Goal: Task Accomplishment & Management: Use online tool/utility

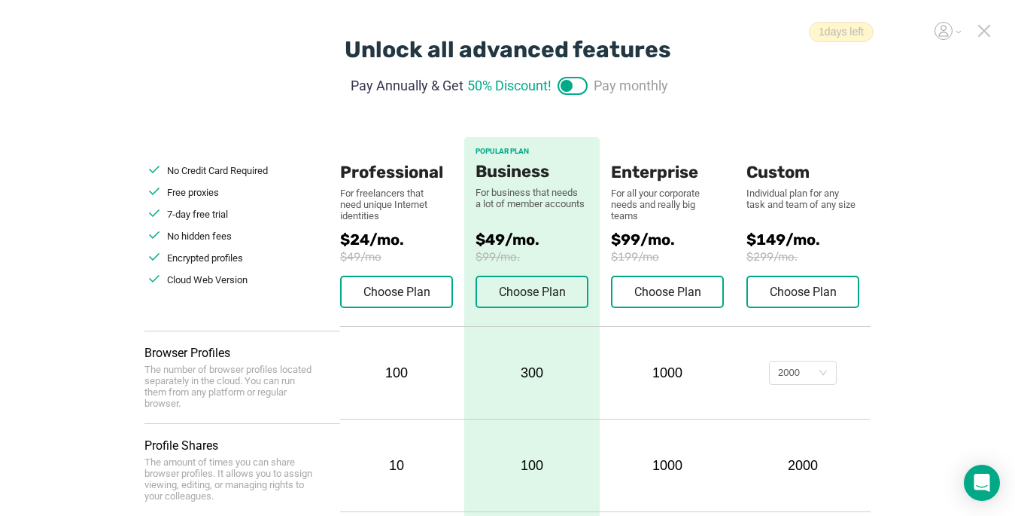
click at [988, 29] on icon at bounding box center [984, 31] width 11 height 11
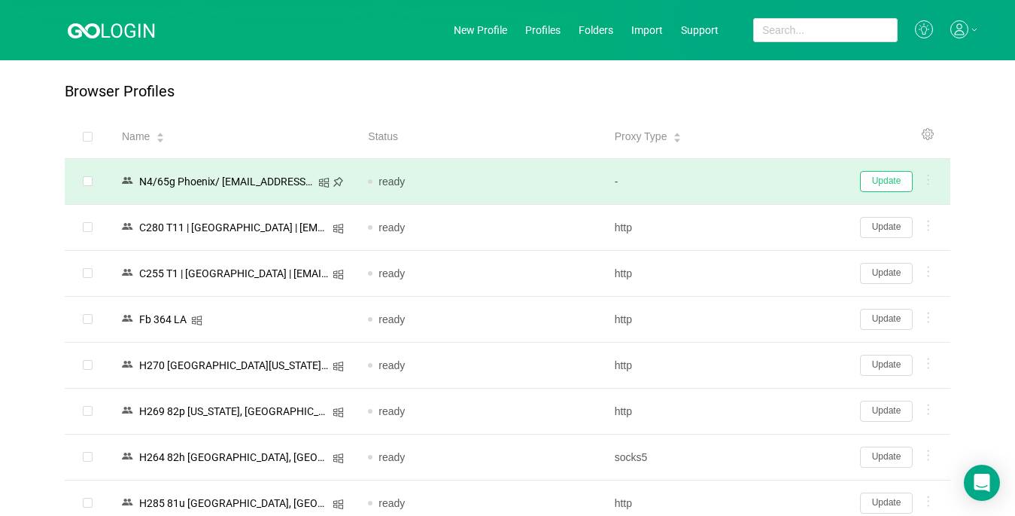
click at [888, 186] on button "Update" at bounding box center [886, 181] width 53 height 21
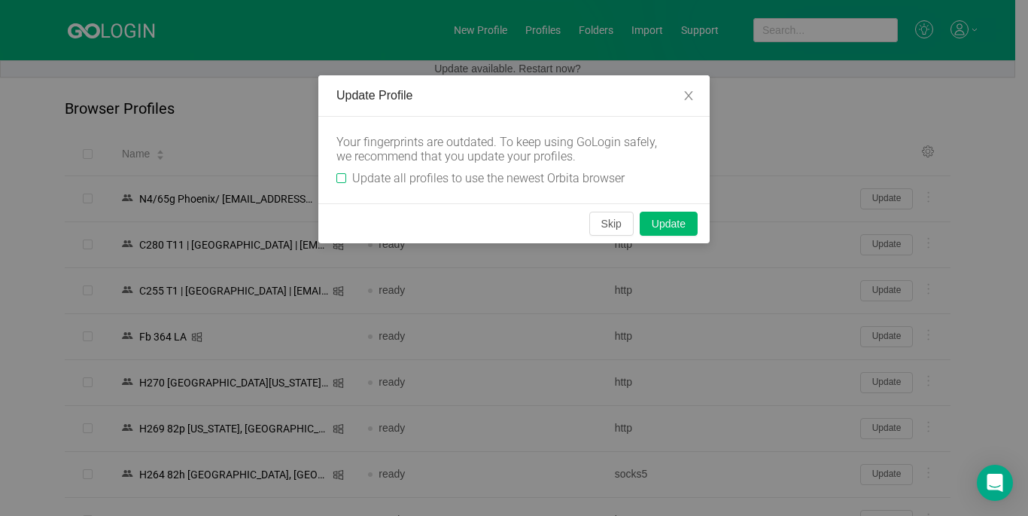
click at [344, 178] on input "Update all profiles to use the newest Orbita browser" at bounding box center [341, 178] width 10 height 10
checkbox input "true"
click at [615, 226] on button "Skip" at bounding box center [611, 224] width 44 height 24
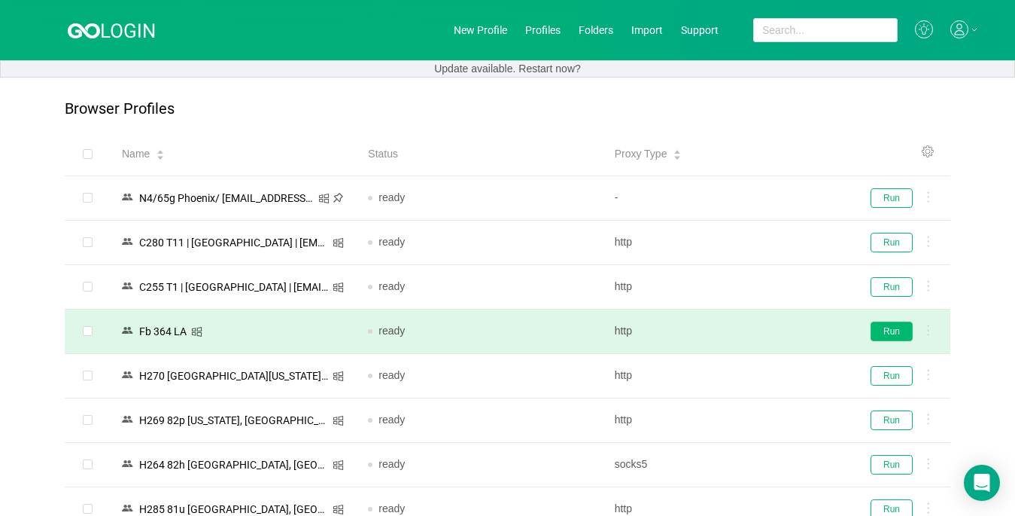
click at [898, 327] on button "Run" at bounding box center [892, 331] width 42 height 20
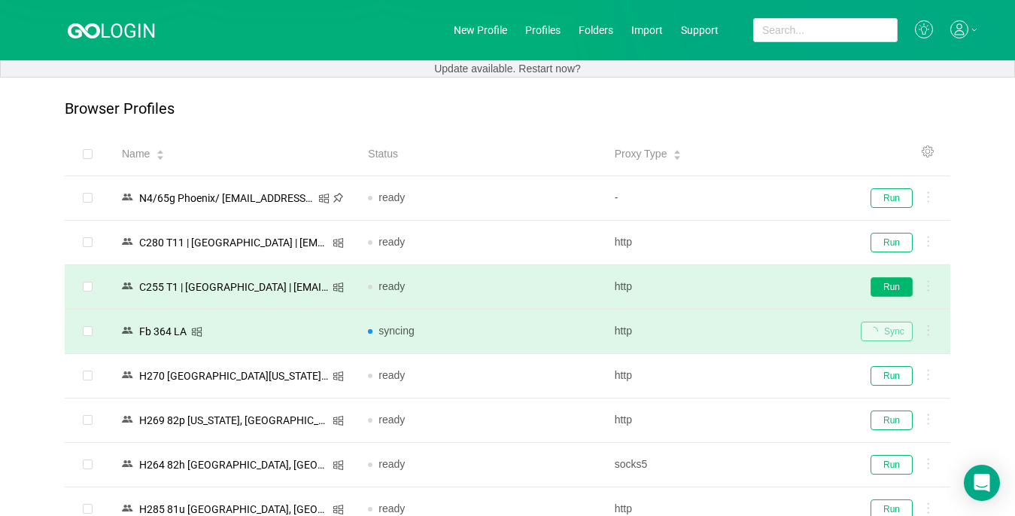
click at [884, 290] on button "Run" at bounding box center [892, 287] width 42 height 20
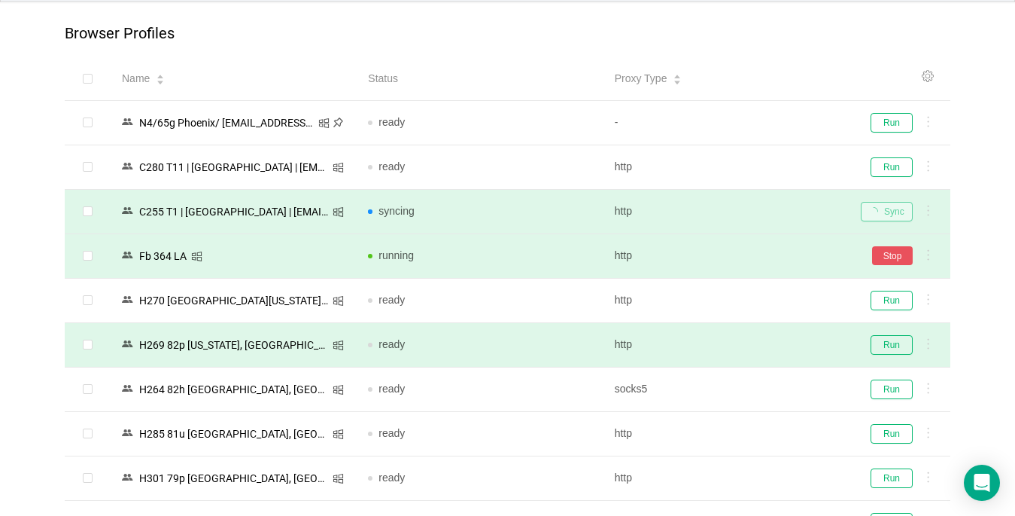
scroll to position [226, 0]
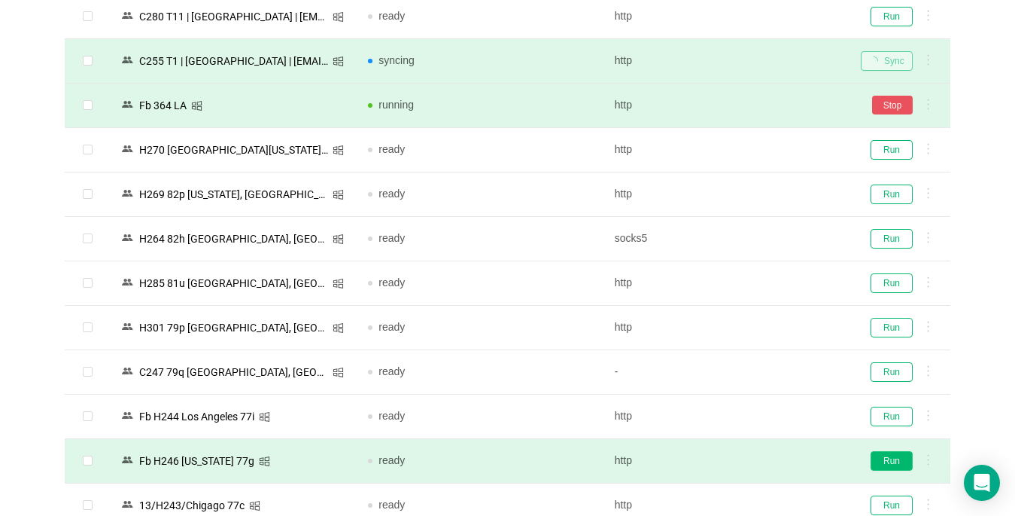
click at [897, 462] on button "Run" at bounding box center [892, 461] width 42 height 20
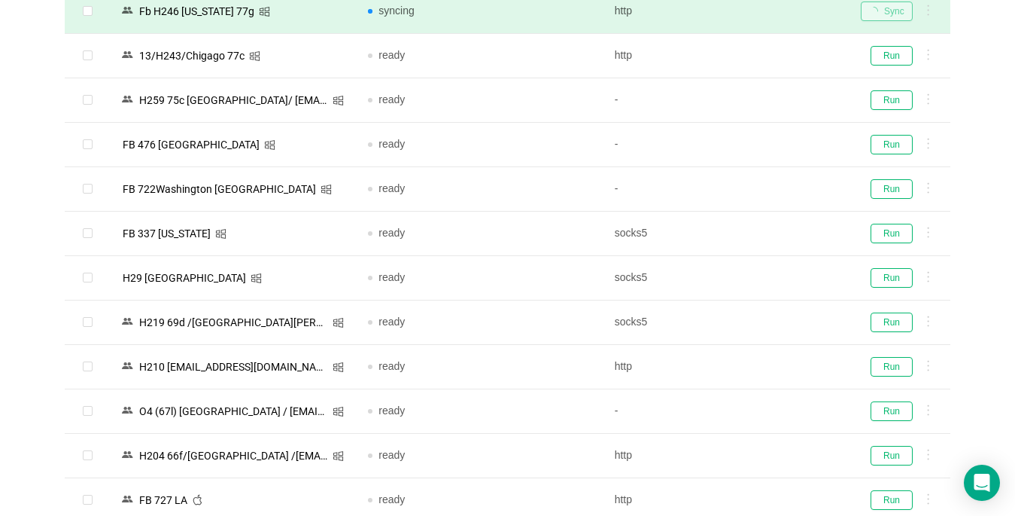
scroll to position [677, 0]
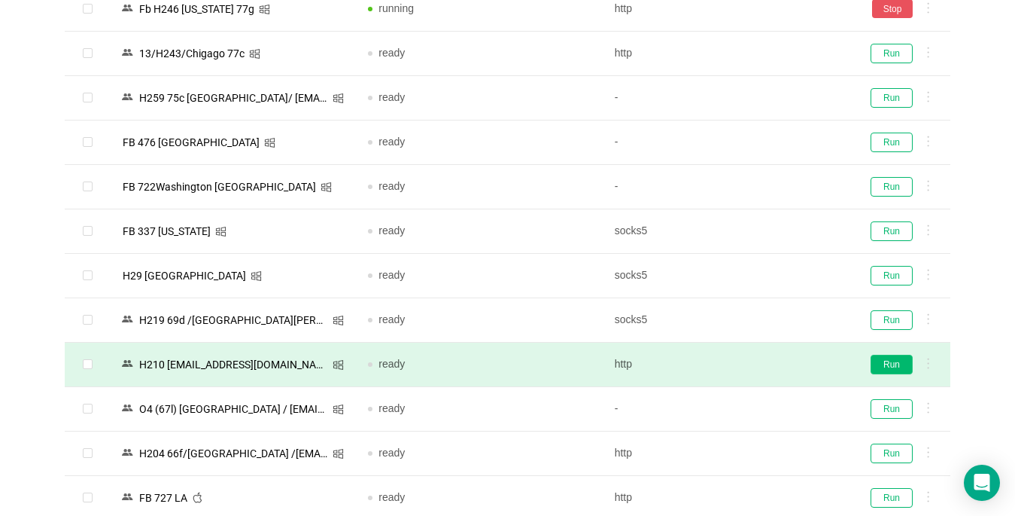
click at [891, 366] on button "Run" at bounding box center [892, 365] width 42 height 20
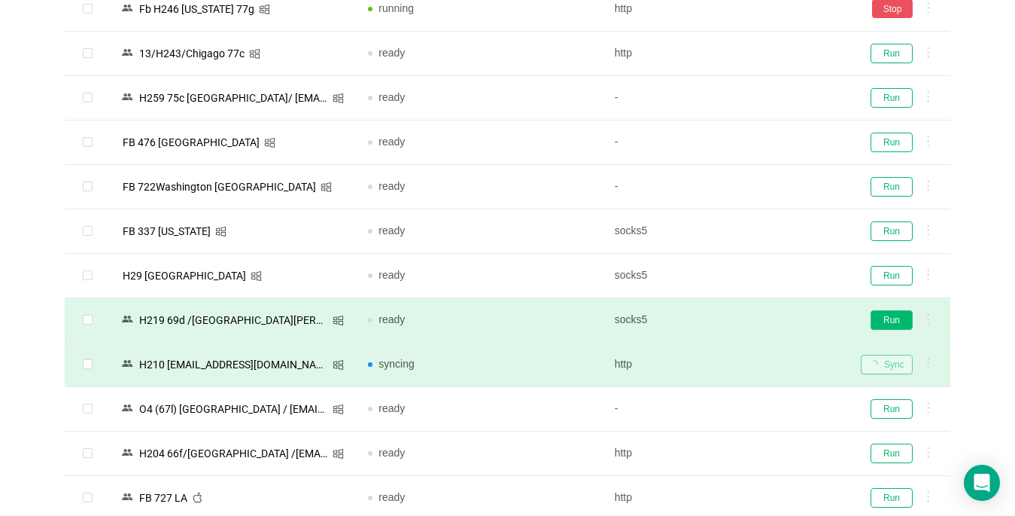
click at [898, 321] on button "Run" at bounding box center [892, 320] width 42 height 20
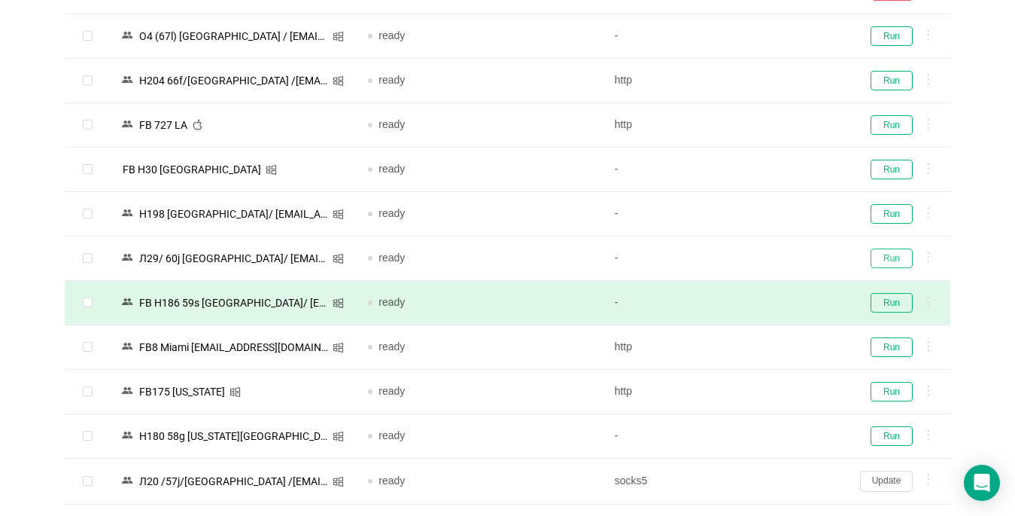
click at [891, 256] on button "Run" at bounding box center [892, 258] width 42 height 20
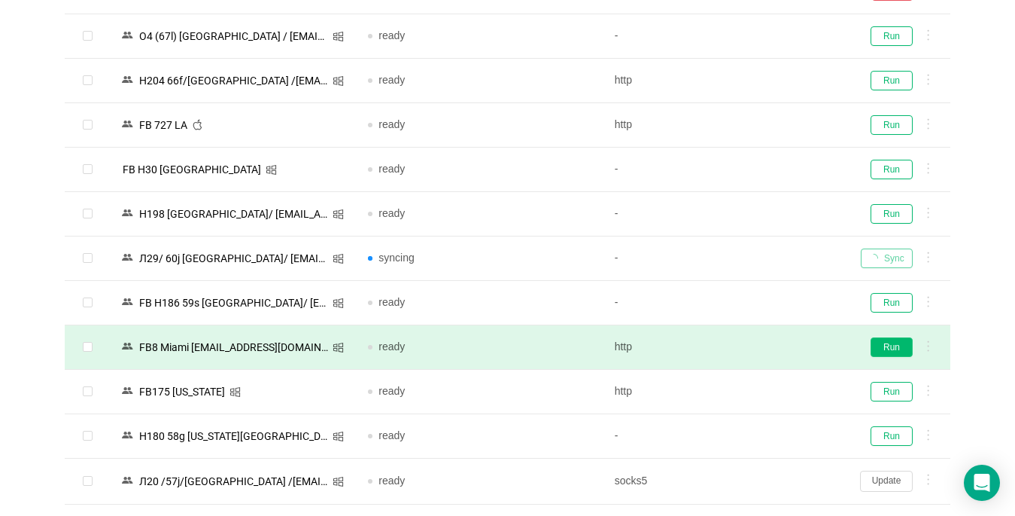
click at [888, 352] on button "Run" at bounding box center [892, 347] width 42 height 20
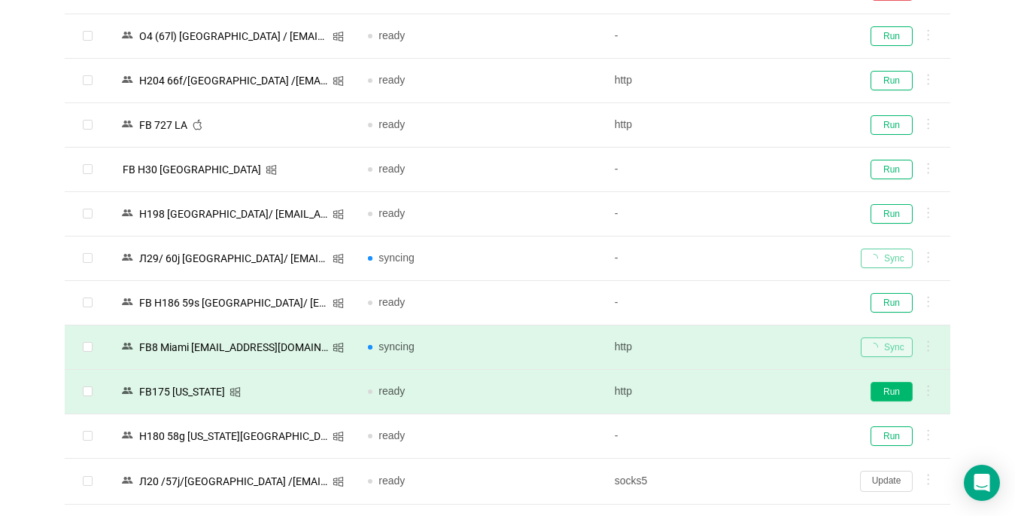
click at [895, 394] on button "Run" at bounding box center [892, 392] width 42 height 20
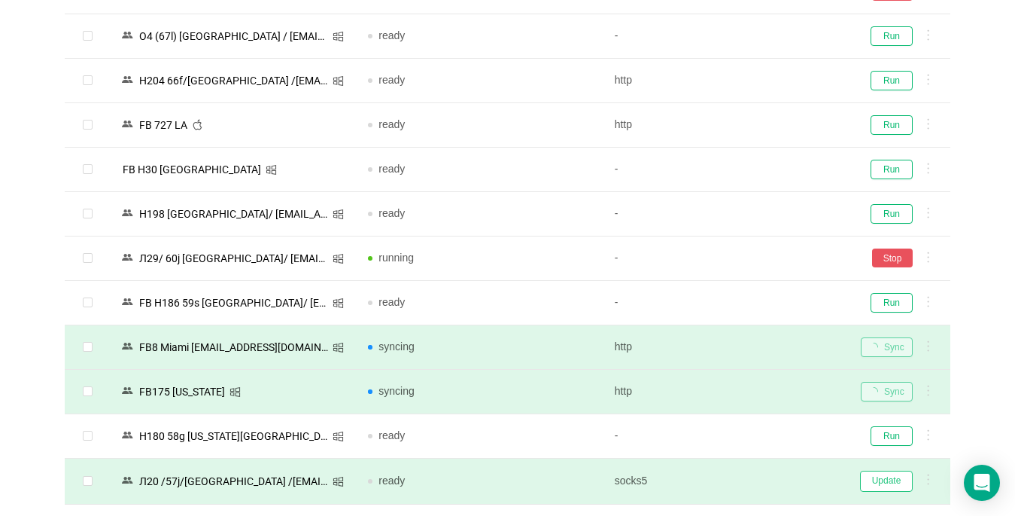
click at [885, 479] on button "Update" at bounding box center [886, 480] width 53 height 21
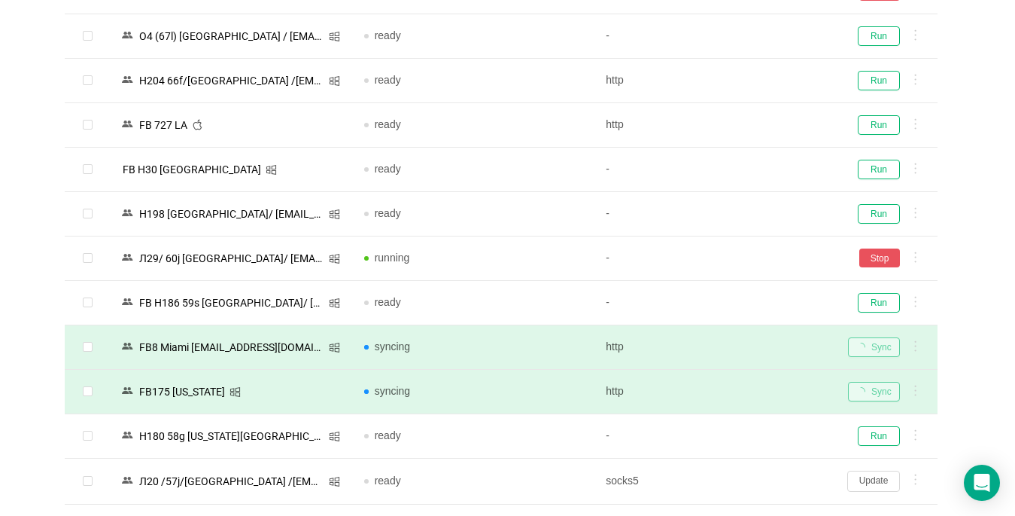
click at [885, 479] on div "Update Profile Your fingerprints are outdated. To keep using GoLogin safely, we…" at bounding box center [507, 258] width 1015 height 516
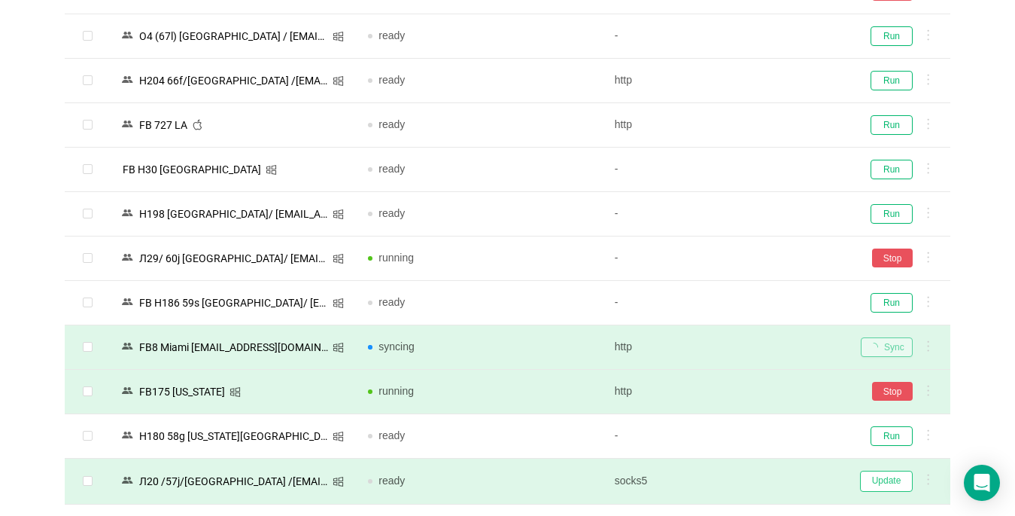
click at [880, 485] on button "Update" at bounding box center [886, 480] width 53 height 21
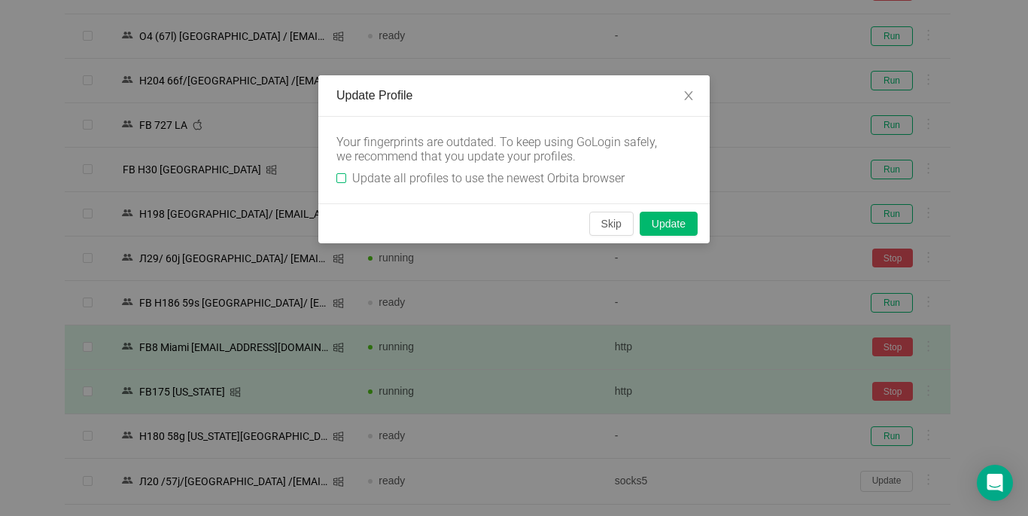
click at [341, 181] on input "Update all profiles to use the newest Orbita browser" at bounding box center [341, 178] width 10 height 10
checkbox input "true"
click at [609, 226] on button "Skip" at bounding box center [611, 224] width 44 height 24
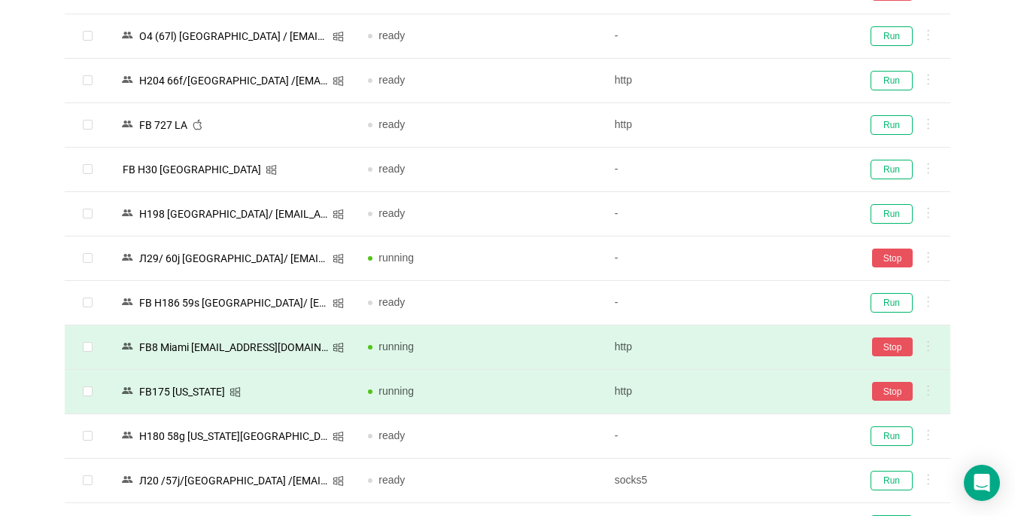
scroll to position [1426, 0]
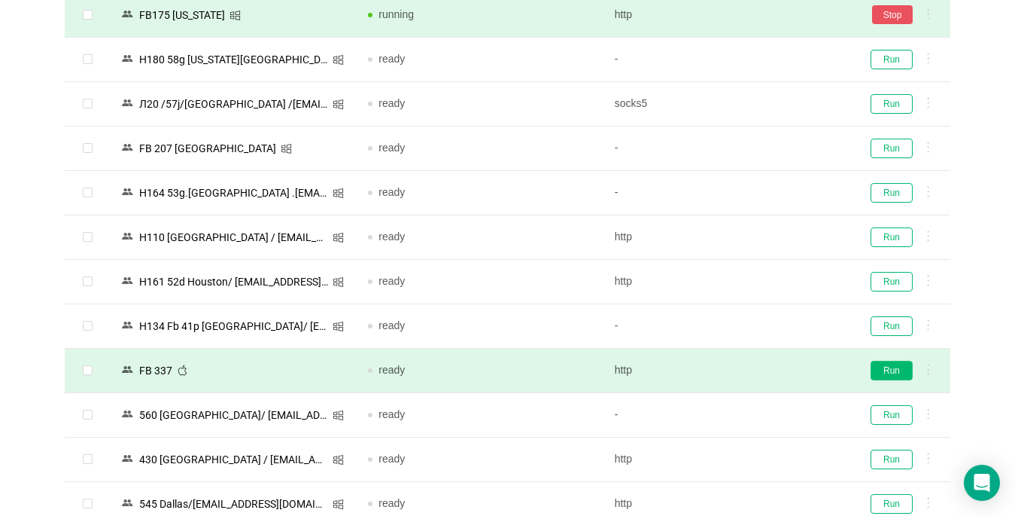
click at [897, 367] on button "Run" at bounding box center [892, 371] width 42 height 20
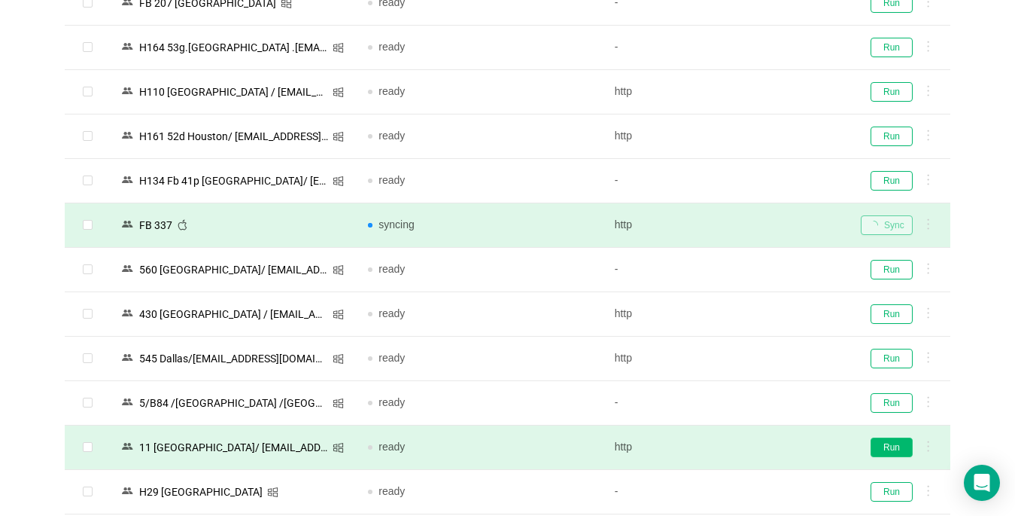
scroll to position [1652, 0]
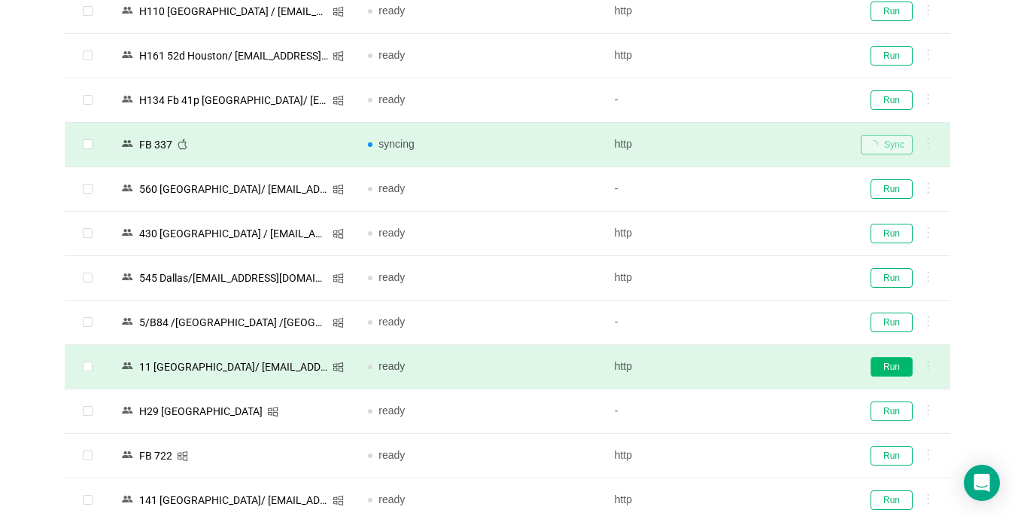
click at [889, 370] on button "Run" at bounding box center [892, 367] width 42 height 20
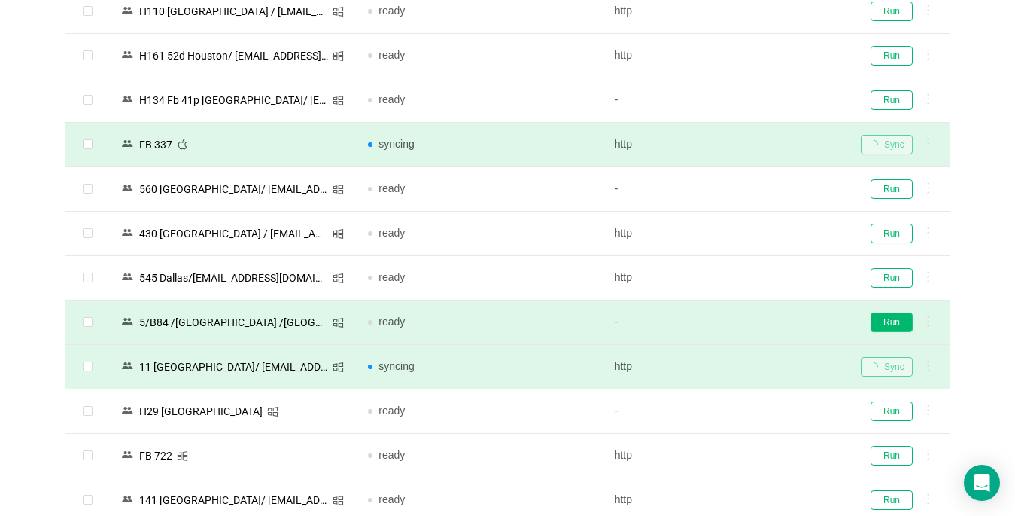
click at [884, 318] on button "Run" at bounding box center [892, 322] width 42 height 20
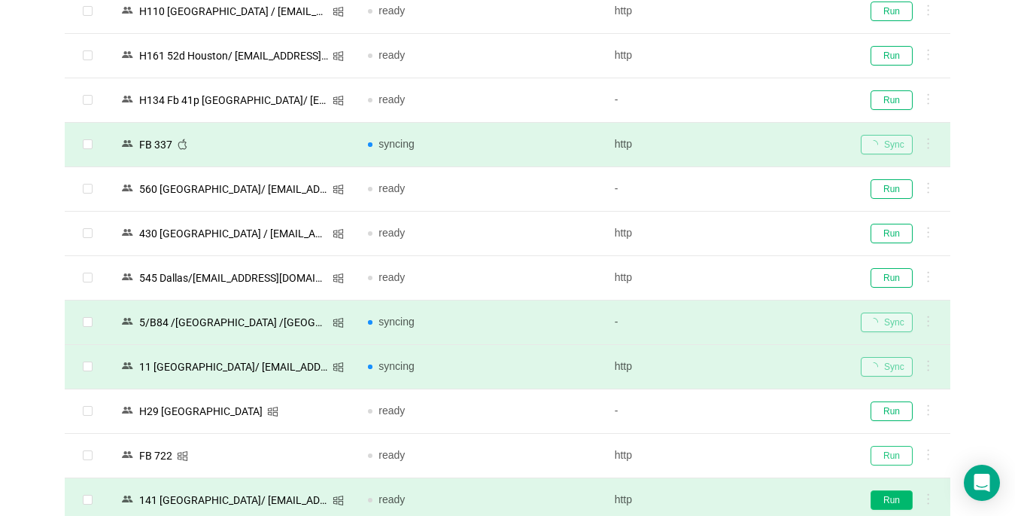
drag, startPoint x: 886, startPoint y: 452, endPoint x: 884, endPoint y: 496, distance: 44.5
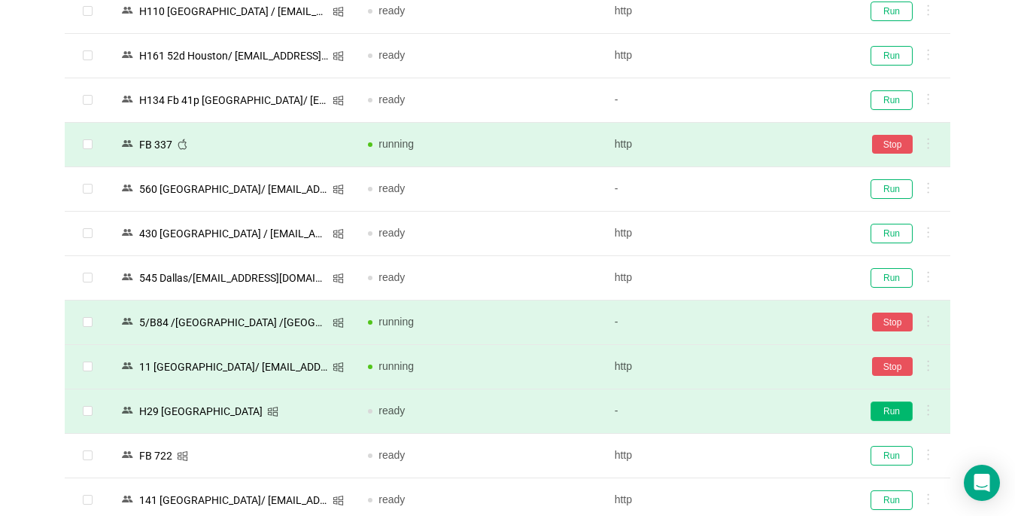
click at [884, 409] on button "Run" at bounding box center [892, 411] width 42 height 20
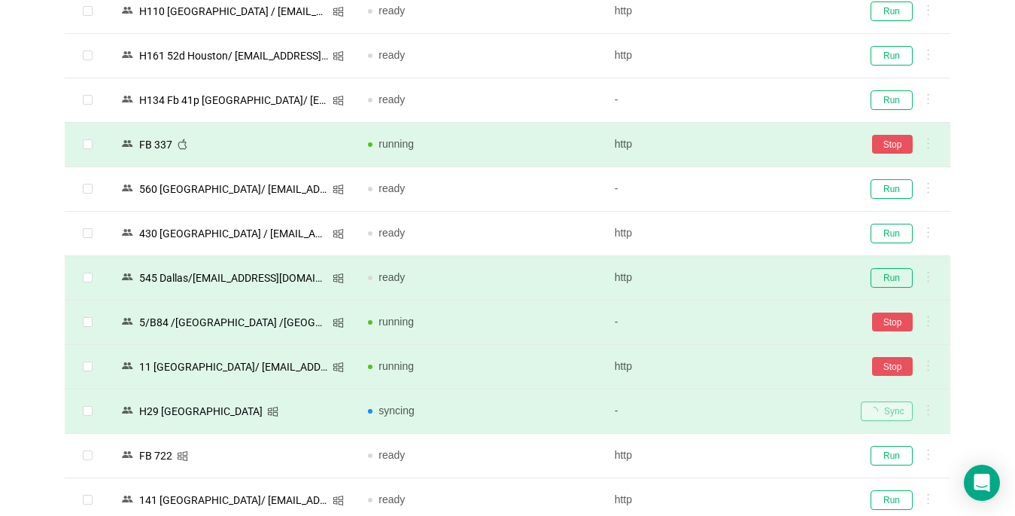
scroll to position [1803, 0]
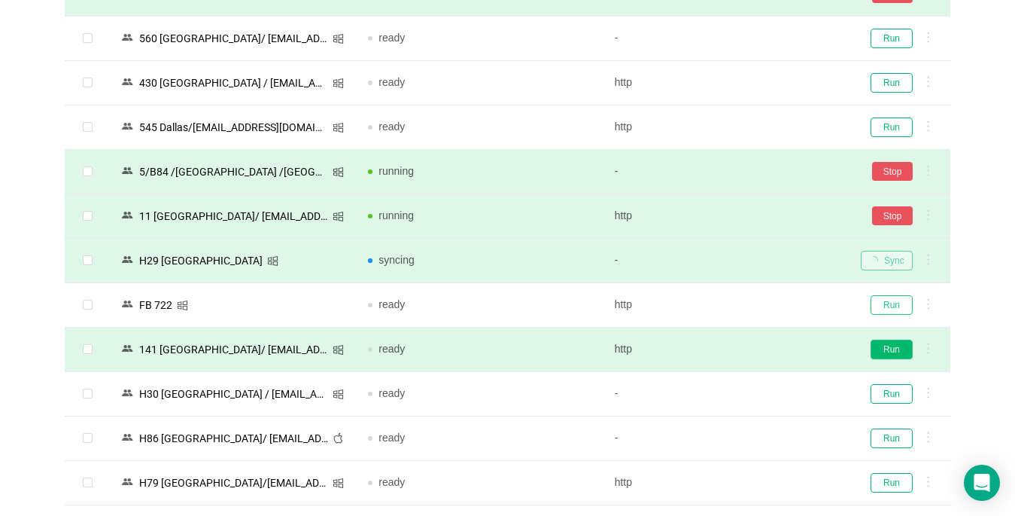
click at [893, 301] on button "Run" at bounding box center [892, 305] width 42 height 20
click at [887, 350] on button "Run" at bounding box center [892, 349] width 42 height 20
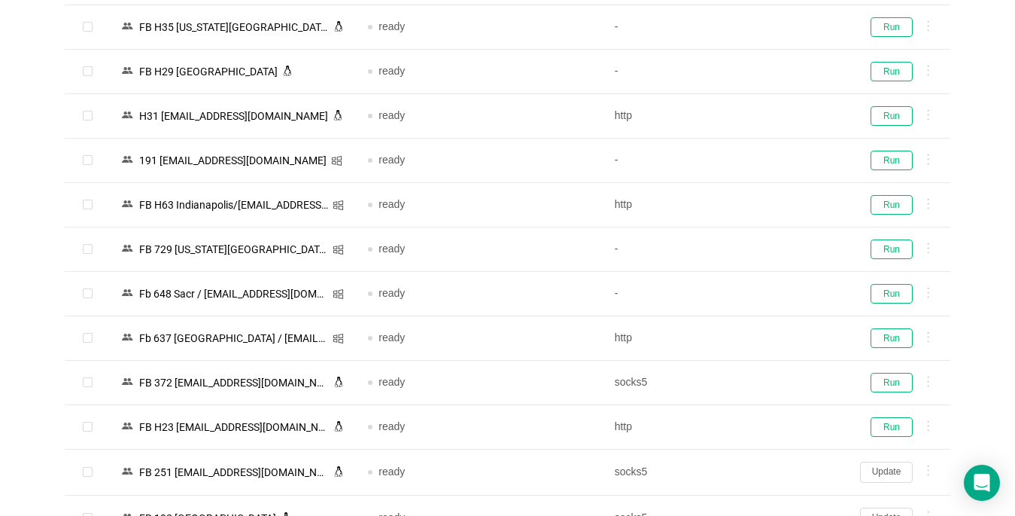
scroll to position [2343, 0]
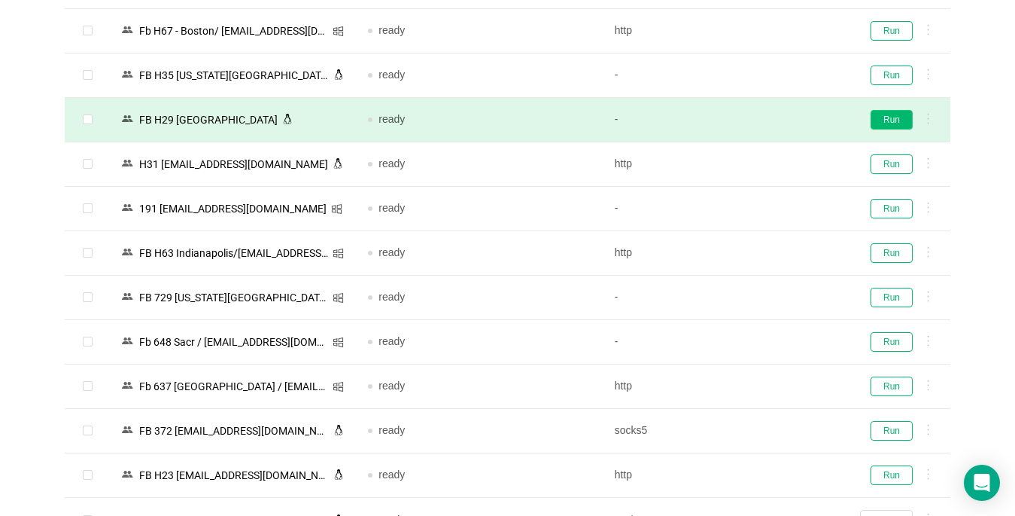
click at [882, 122] on button "Run" at bounding box center [892, 120] width 42 height 20
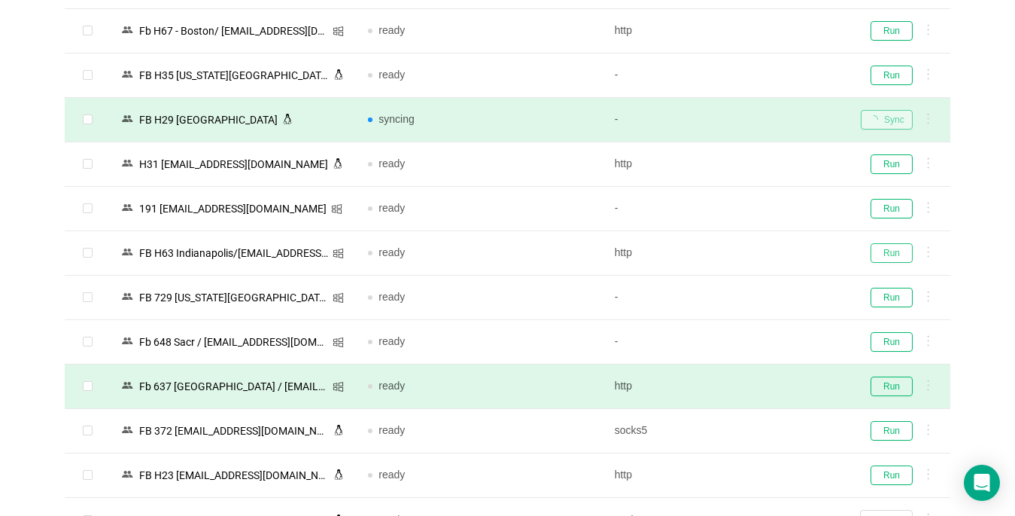
click at [891, 254] on button "Run" at bounding box center [892, 253] width 42 height 20
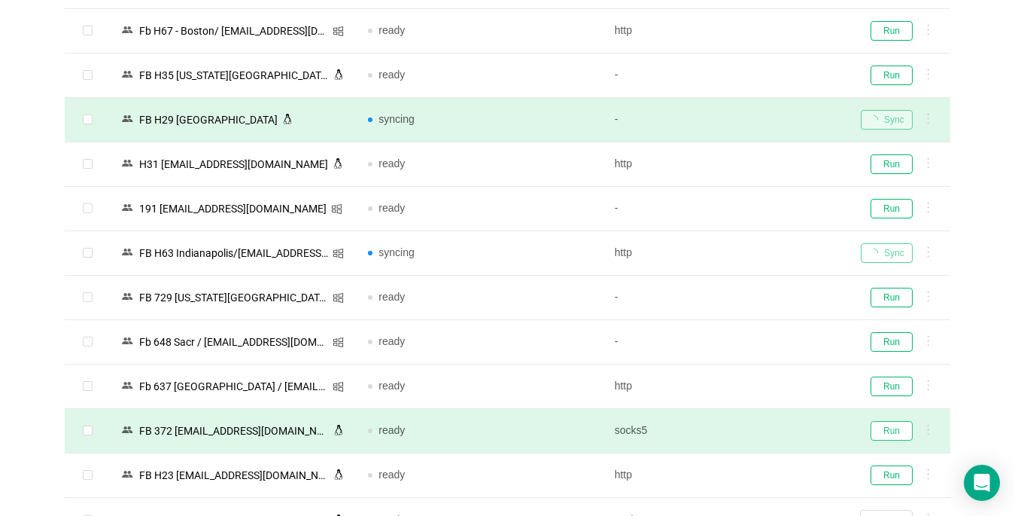
click at [884, 425] on button "Run" at bounding box center [892, 431] width 42 height 20
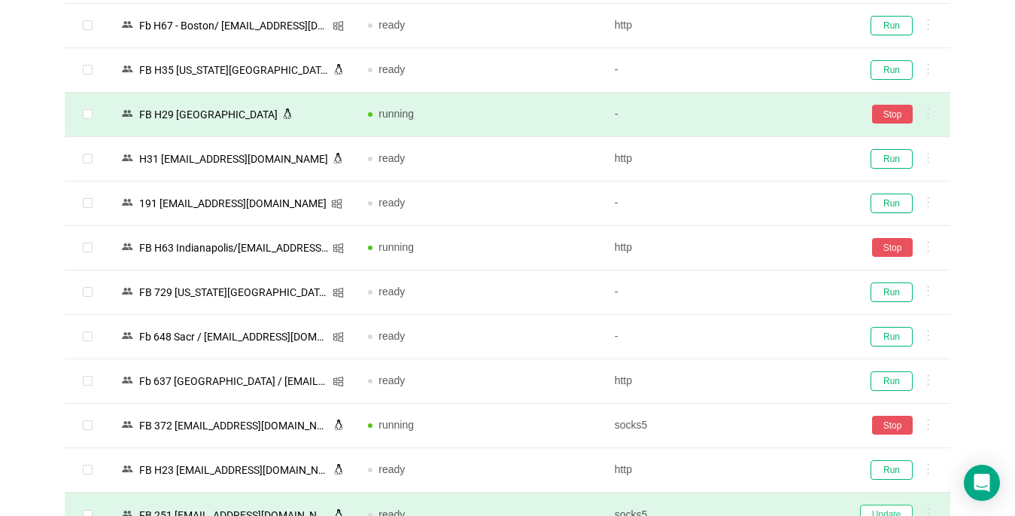
scroll to position [2644, 0]
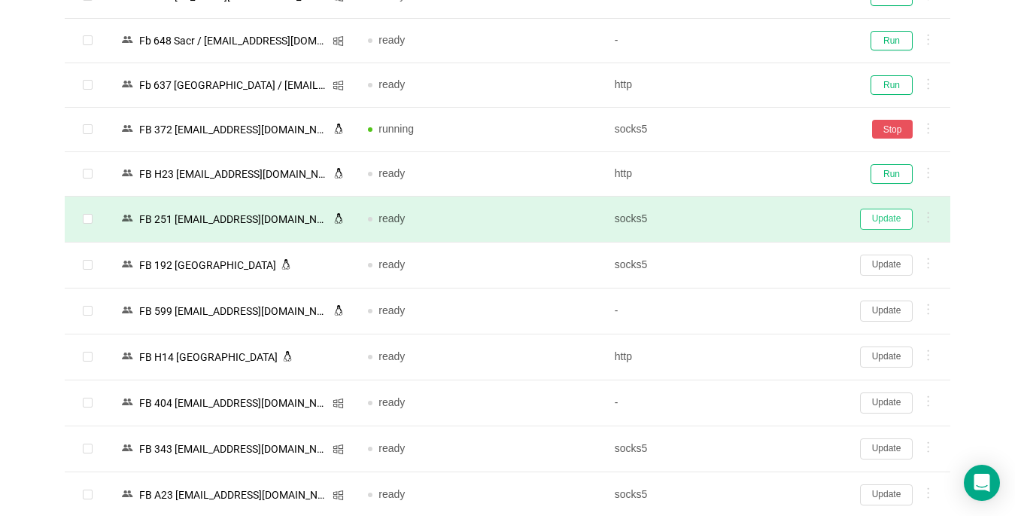
click at [885, 218] on button "Update" at bounding box center [886, 219] width 53 height 21
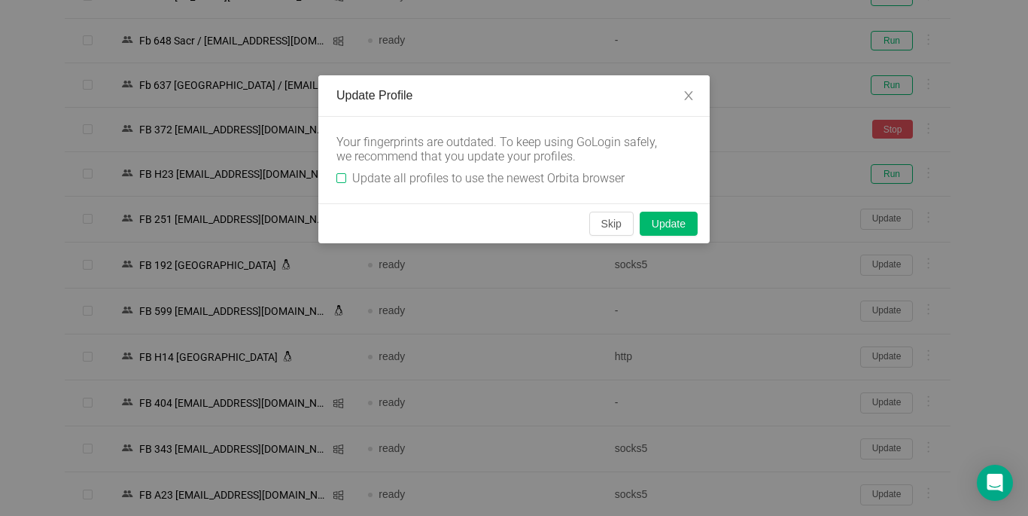
click at [343, 180] on input "Update all profiles to use the newest Orbita browser" at bounding box center [341, 178] width 10 height 10
checkbox input "true"
click at [616, 226] on button "Skip" at bounding box center [611, 224] width 44 height 24
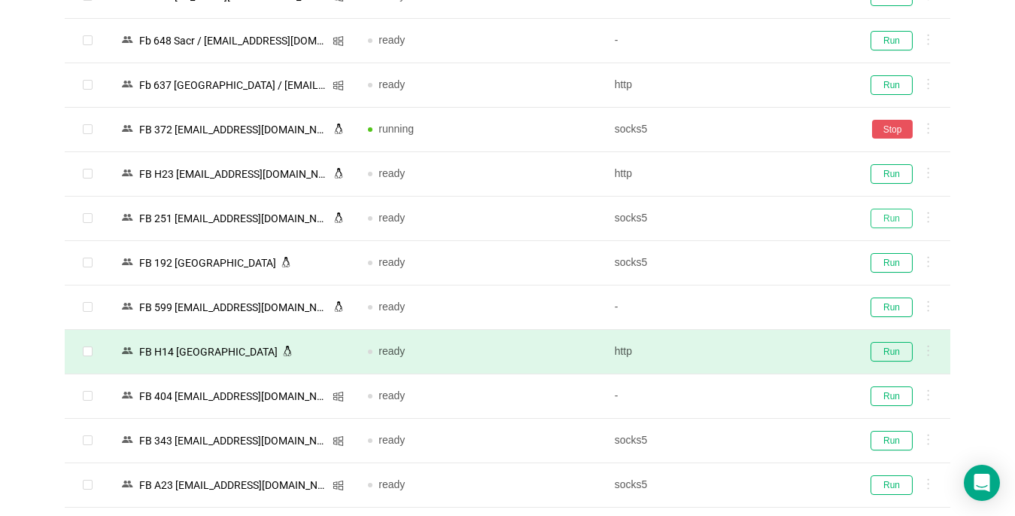
click at [889, 216] on button "Run" at bounding box center [892, 219] width 42 height 20
click at [881, 351] on button "Run" at bounding box center [892, 352] width 42 height 20
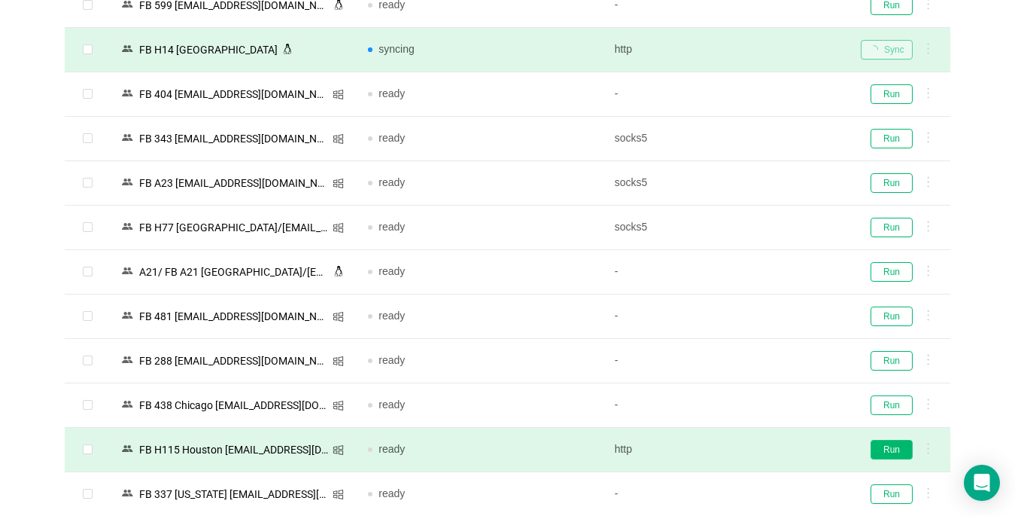
scroll to position [3096, 0]
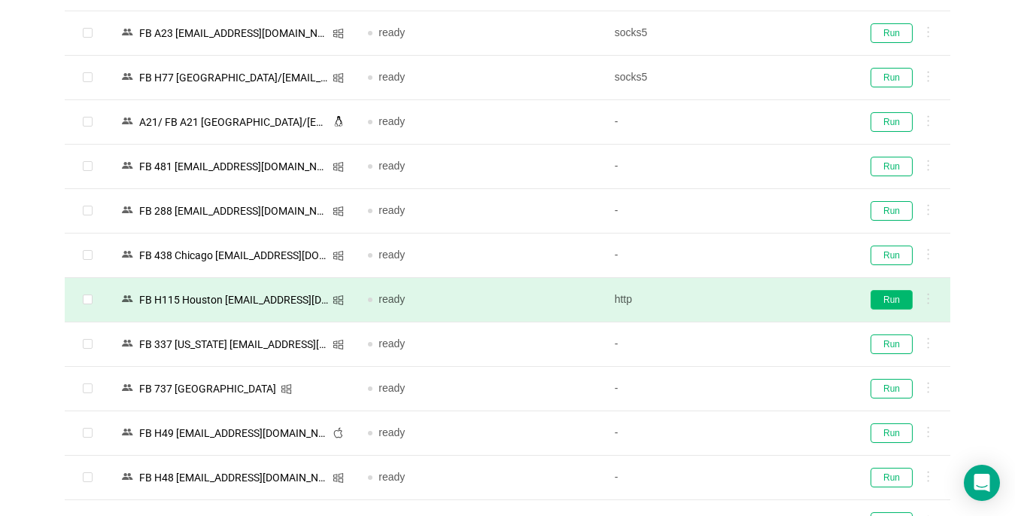
click at [899, 298] on button "Run" at bounding box center [892, 300] width 42 height 20
